Goal: Find specific page/section: Find specific page/section

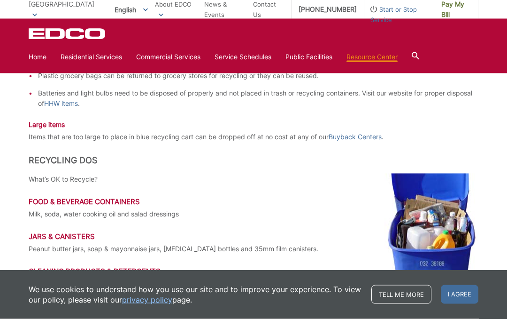
scroll to position [1204, 0]
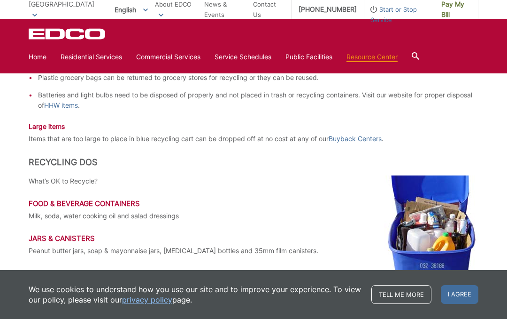
click at [0, 0] on link "Disposal Sites and Recycling Centers" at bounding box center [0, 0] width 0 height 0
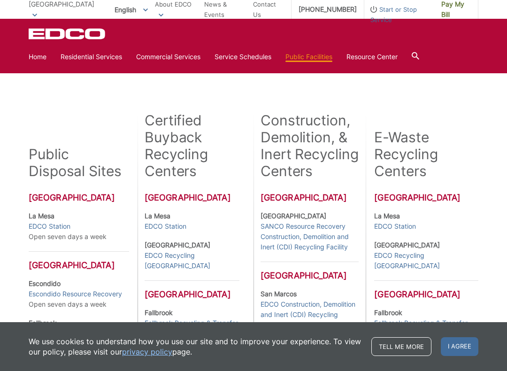
scroll to position [174, 0]
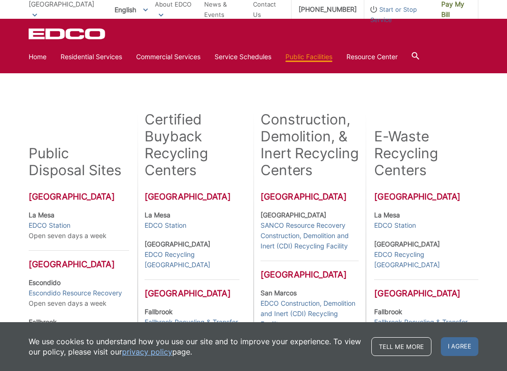
click at [97, 196] on h3 "San Diego County" at bounding box center [79, 197] width 101 height 10
click at [109, 169] on h2 "Public Disposal Sites" at bounding box center [75, 162] width 93 height 34
click at [53, 202] on div "Public Disposal Sites San Diego County La Mesa EDCO Station Open seven days a w…" at bounding box center [83, 310] width 109 height 400
click at [72, 185] on div "Public Disposal Sites San Diego County La Mesa EDCO Station Open seven days a w…" at bounding box center [83, 310] width 109 height 400
click at [124, 209] on div "Public Disposal Sites San Diego County La Mesa EDCO Station Open seven days a w…" at bounding box center [83, 310] width 109 height 400
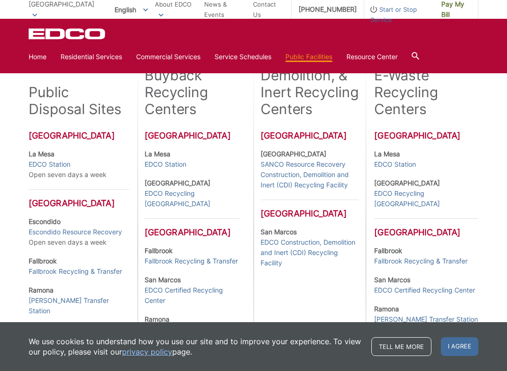
scroll to position [236, 0]
click at [47, 163] on link "EDCO Station" at bounding box center [50, 164] width 42 height 10
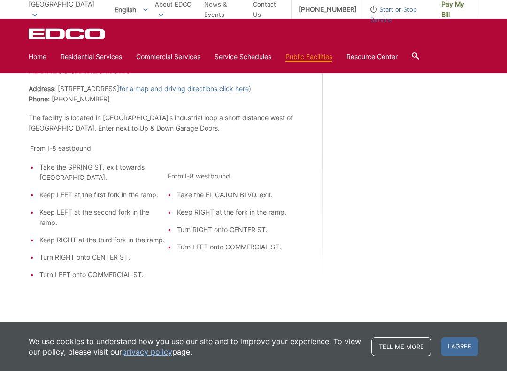
scroll to position [750, 0]
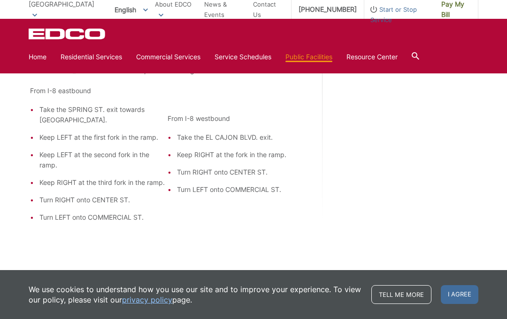
scroll to position [818, 0]
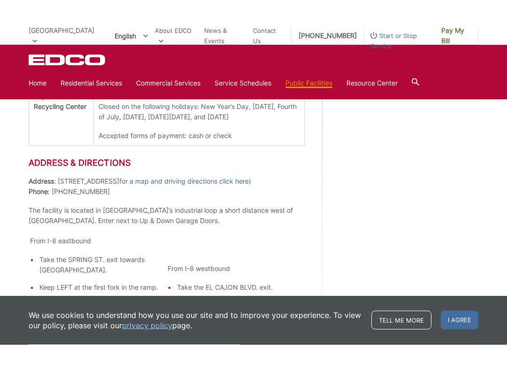
scroll to position [653, 0]
